Goal: Task Accomplishment & Management: Complete application form

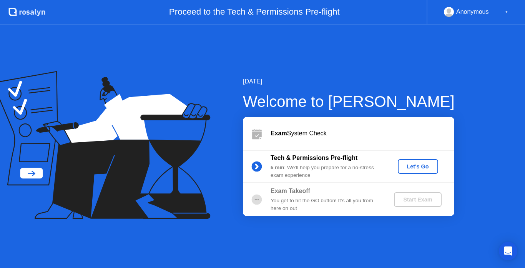
click at [230, 192] on div "[DATE] Welcome to [PERSON_NAME] Exam System Check Tech & Permissions Pre-flight…" at bounding box center [336, 146] width 236 height 139
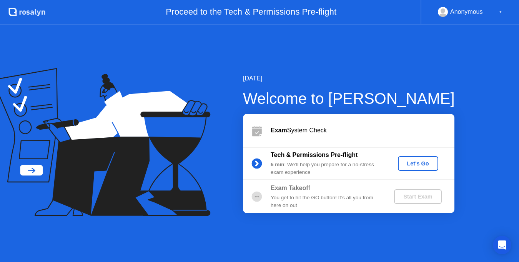
click at [362, 125] on div "Exam System Check" at bounding box center [349, 130] width 212 height 33
click at [416, 165] on div "Let's Go" at bounding box center [418, 163] width 34 height 6
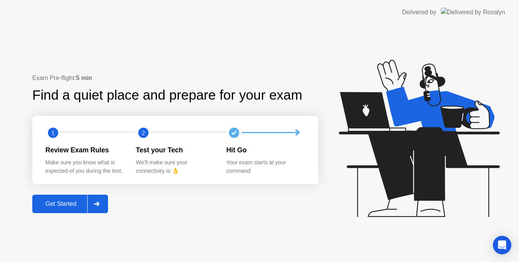
click at [53, 206] on div "Get Started" at bounding box center [61, 203] width 53 height 7
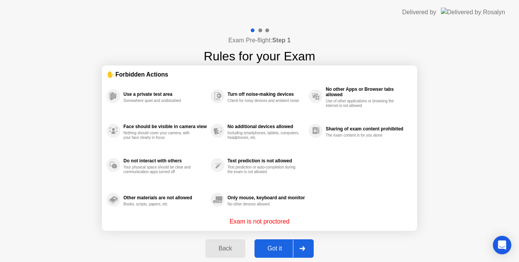
click at [278, 248] on div "Got it" at bounding box center [275, 248] width 36 height 7
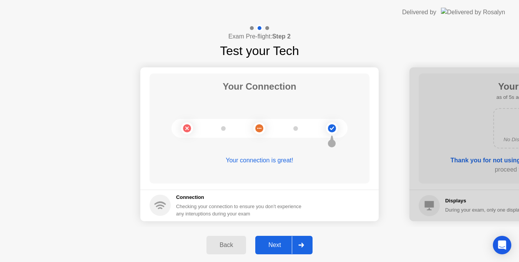
click at [226, 247] on div "Back" at bounding box center [226, 244] width 35 height 7
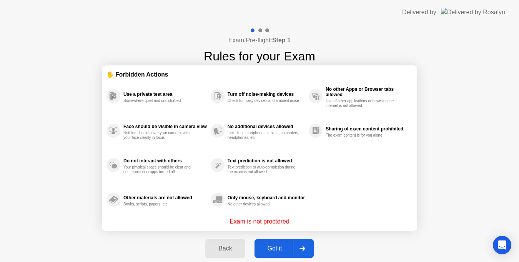
click at [268, 245] on div "Got it" at bounding box center [275, 248] width 36 height 7
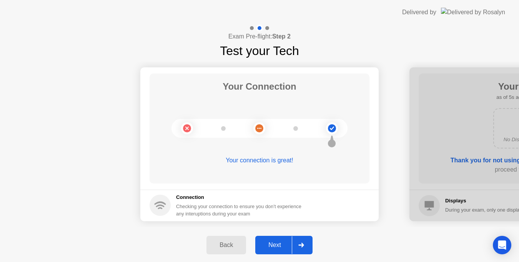
click at [275, 240] on button "Next" at bounding box center [283, 245] width 57 height 18
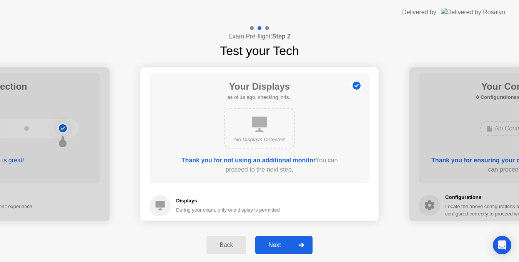
click at [276, 241] on div "Next" at bounding box center [275, 244] width 34 height 7
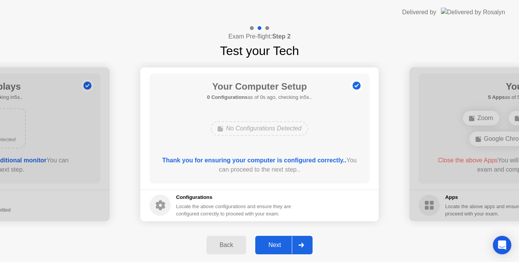
click at [276, 241] on div "Next" at bounding box center [275, 244] width 34 height 7
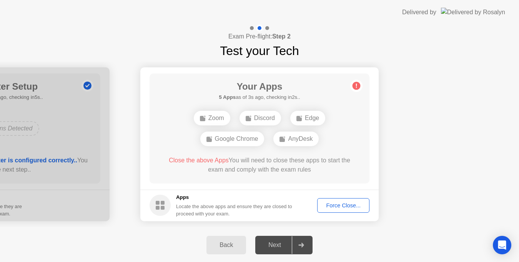
click at [229, 243] on div "Back" at bounding box center [226, 244] width 35 height 7
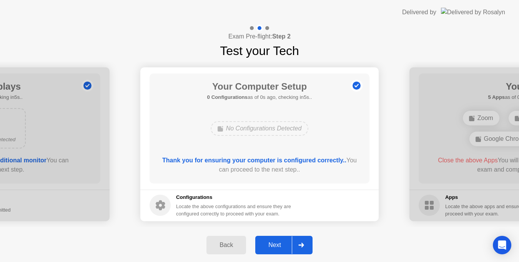
click at [228, 243] on div "Back" at bounding box center [226, 244] width 35 height 7
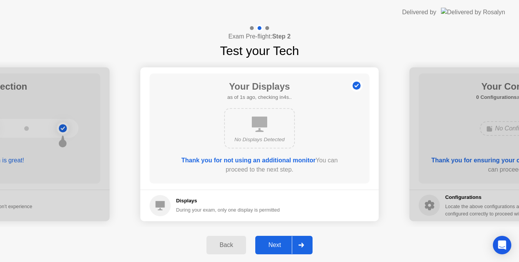
click at [228, 243] on div "Back" at bounding box center [226, 244] width 35 height 7
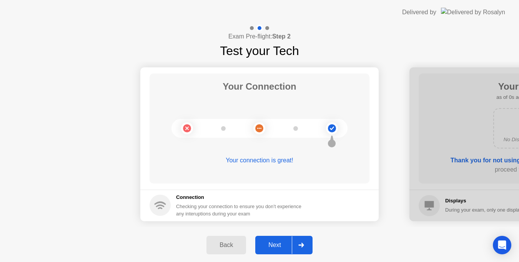
click at [268, 248] on div "Next" at bounding box center [275, 244] width 34 height 7
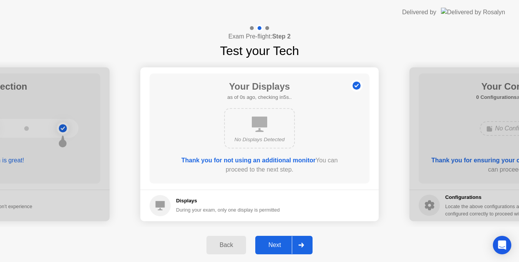
click at [268, 248] on div "Next" at bounding box center [275, 244] width 34 height 7
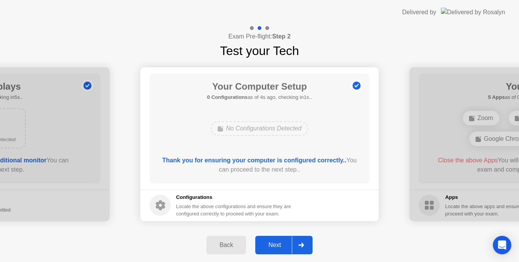
click at [277, 239] on button "Next" at bounding box center [283, 245] width 57 height 18
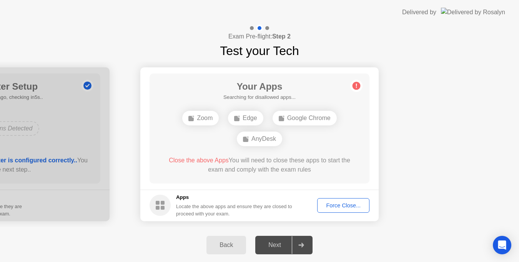
click at [223, 244] on div "Back" at bounding box center [226, 244] width 35 height 7
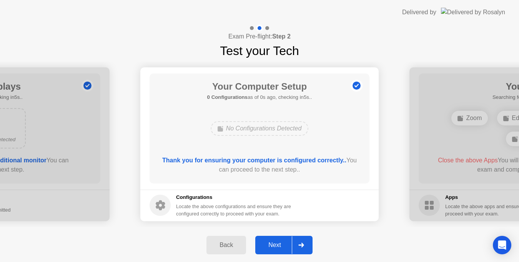
click at [223, 244] on div "Back" at bounding box center [226, 244] width 35 height 7
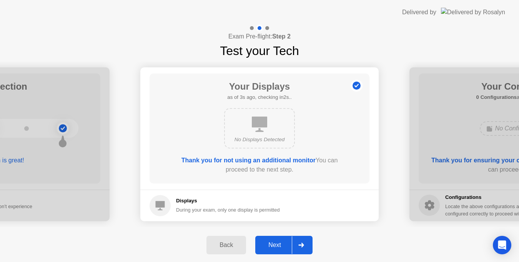
click at [266, 244] on div "Next" at bounding box center [275, 244] width 34 height 7
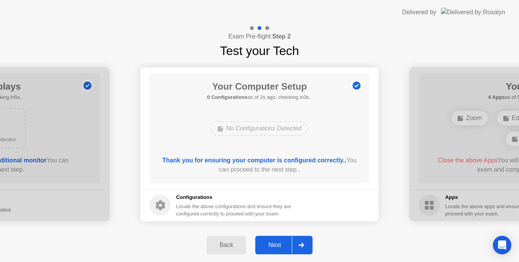
click at [236, 242] on div "Back" at bounding box center [226, 244] width 35 height 7
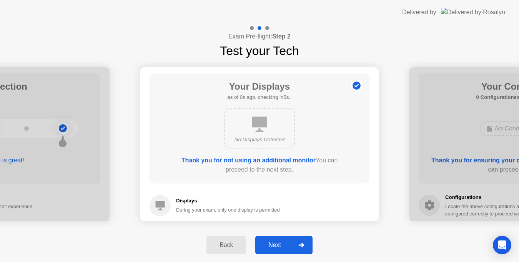
click at [236, 242] on div "Back" at bounding box center [226, 244] width 35 height 7
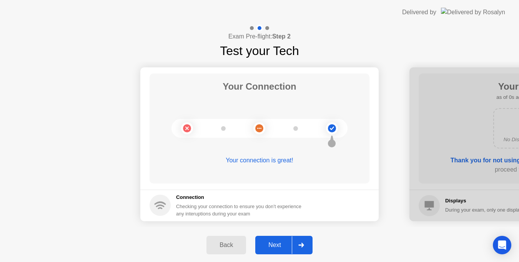
click at [273, 244] on div "Next" at bounding box center [275, 244] width 34 height 7
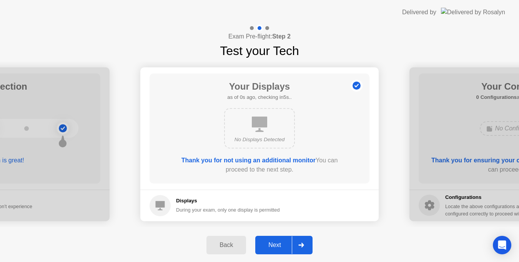
click at [273, 244] on div "Next" at bounding box center [275, 244] width 34 height 7
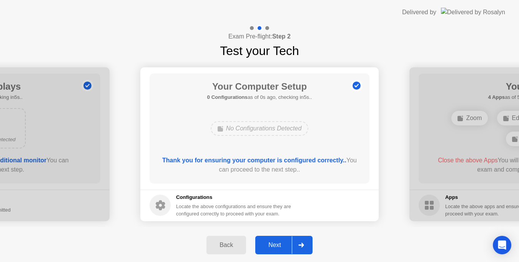
click at [273, 244] on div "Next" at bounding box center [275, 244] width 34 height 7
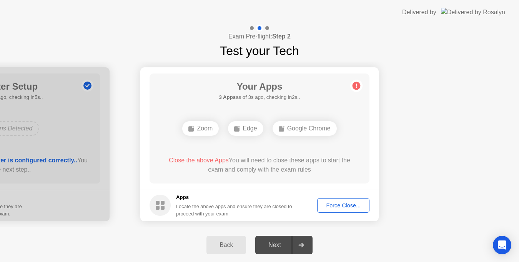
click at [230, 243] on div "Back" at bounding box center [226, 244] width 35 height 7
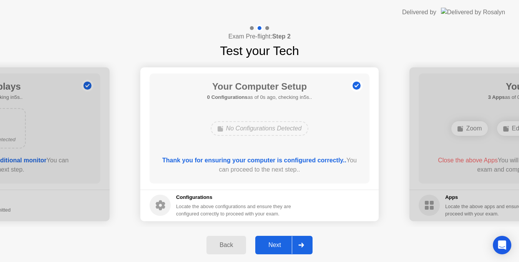
click at [272, 243] on div "Next" at bounding box center [275, 244] width 34 height 7
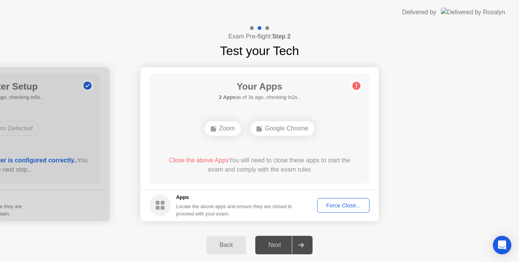
click at [356, 135] on div "Your Apps 2 Apps as of 3s ago, checking in2s.. Zoom Google Chrome Close the abo…" at bounding box center [260, 128] width 220 height 110
click at [222, 246] on div "Back" at bounding box center [226, 244] width 35 height 7
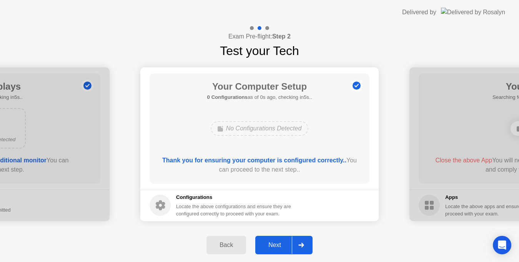
click at [276, 244] on div "Next" at bounding box center [275, 244] width 34 height 7
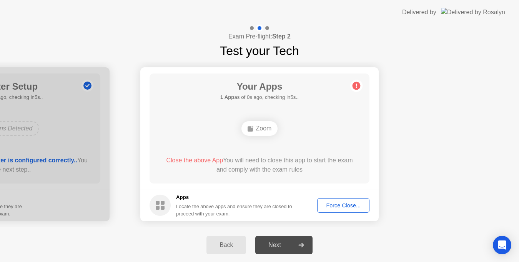
click at [219, 245] on div "Back" at bounding box center [226, 244] width 35 height 7
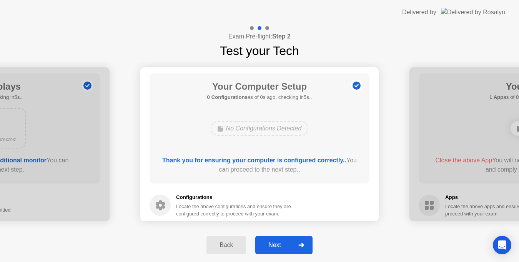
click at [265, 244] on div "Next" at bounding box center [275, 244] width 34 height 7
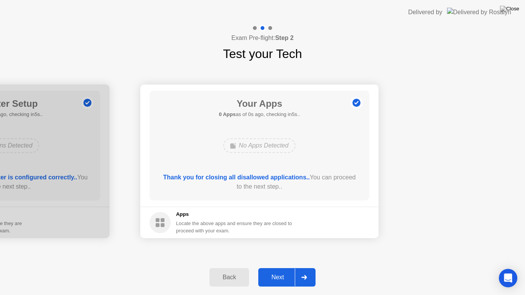
click at [435, 268] on div "Back Next" at bounding box center [262, 277] width 525 height 35
click at [231, 268] on div "Back" at bounding box center [229, 277] width 35 height 7
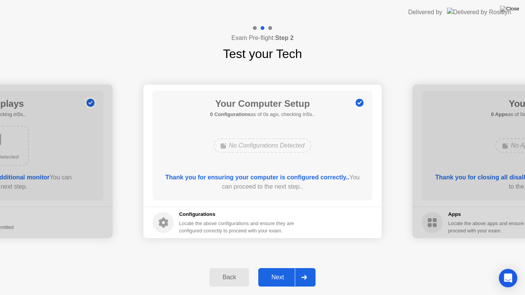
click at [231, 268] on div "Back" at bounding box center [229, 277] width 35 height 7
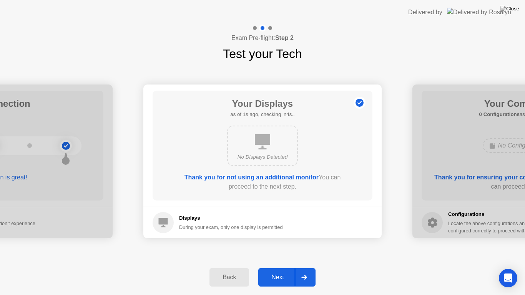
click at [282, 268] on div "Next" at bounding box center [278, 277] width 34 height 7
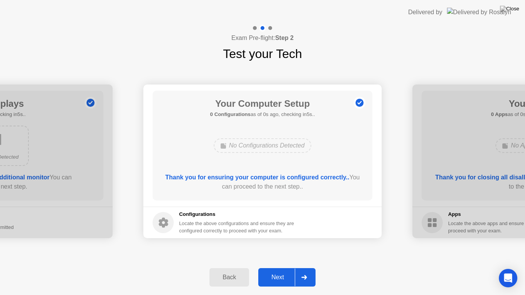
click at [282, 268] on div "Next" at bounding box center [278, 277] width 34 height 7
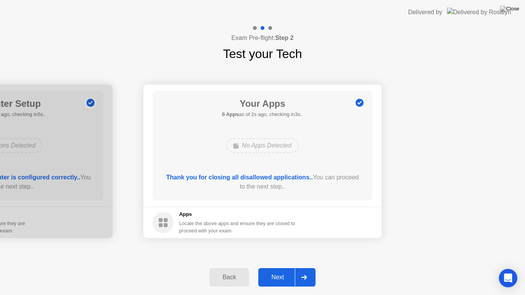
click at [282, 268] on div "Next" at bounding box center [278, 277] width 34 height 7
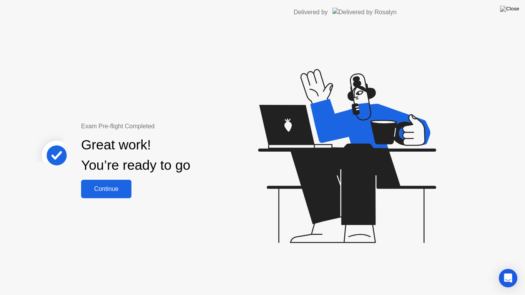
click at [282, 268] on div "Exam Pre-flight Completed Great work! You’re ready to go Continue" at bounding box center [205, 160] width 411 height 271
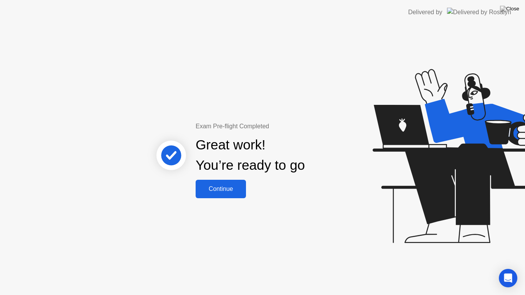
click at [222, 192] on div "Continue" at bounding box center [221, 189] width 46 height 7
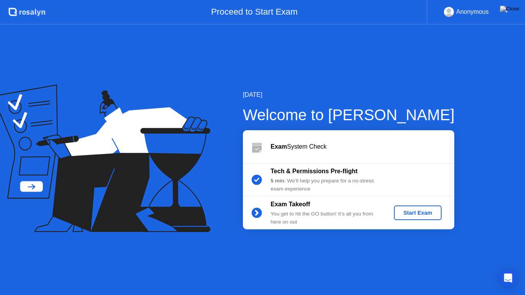
click at [420, 212] on div "Start Exam" at bounding box center [417, 213] width 41 height 6
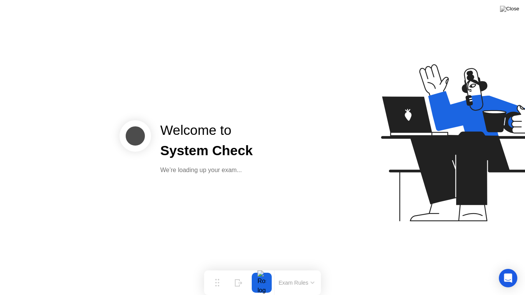
click at [268, 159] on div "Welcome to System Check We’re loading up your exam..." at bounding box center [216, 147] width 192 height 55
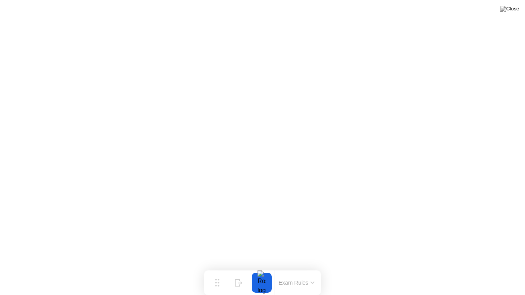
click at [309, 268] on button "Exam Rules" at bounding box center [296, 283] width 41 height 7
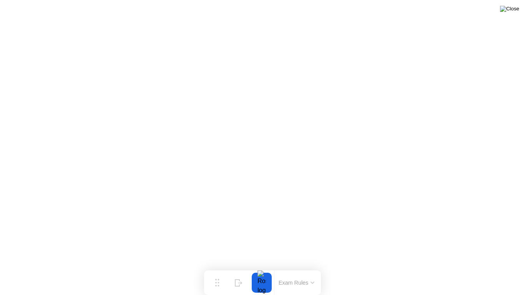
click at [512, 10] on img at bounding box center [509, 9] width 19 height 6
click at [512, 14] on button at bounding box center [509, 9] width 23 height 10
click at [217, 268] on icon at bounding box center [217, 280] width 4 height 8
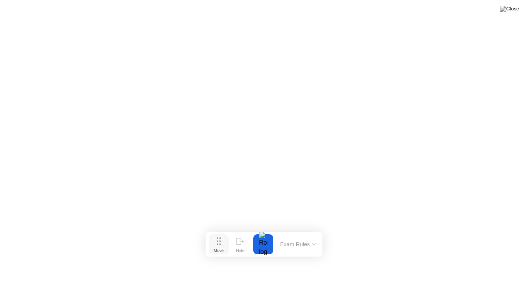
drag, startPoint x: 217, startPoint y: 283, endPoint x: 218, endPoint y: 244, distance: 38.5
click at [218, 244] on icon at bounding box center [219, 242] width 4 height 8
click at [210, 245] on button "Move" at bounding box center [219, 245] width 20 height 20
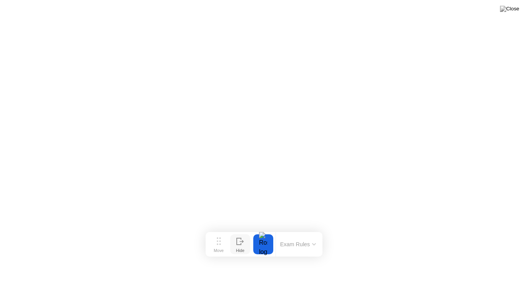
click at [238, 248] on div "Hide" at bounding box center [240, 250] width 8 height 5
click at [495, 268] on div "Show" at bounding box center [495, 289] width 10 height 5
drag, startPoint x: 225, startPoint y: 283, endPoint x: 224, endPoint y: 255, distance: 27.7
click at [224, 255] on button "Move" at bounding box center [217, 255] width 20 height 20
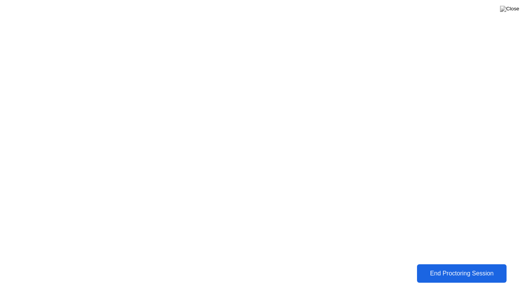
click at [459, 268] on div "End Proctoring Session" at bounding box center [462, 273] width 85 height 7
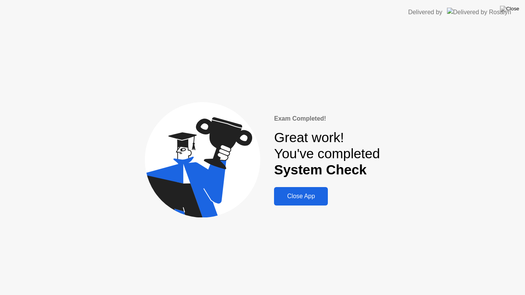
click at [298, 197] on div "Close App" at bounding box center [300, 196] width 49 height 7
